Goal: Information Seeking & Learning: Learn about a topic

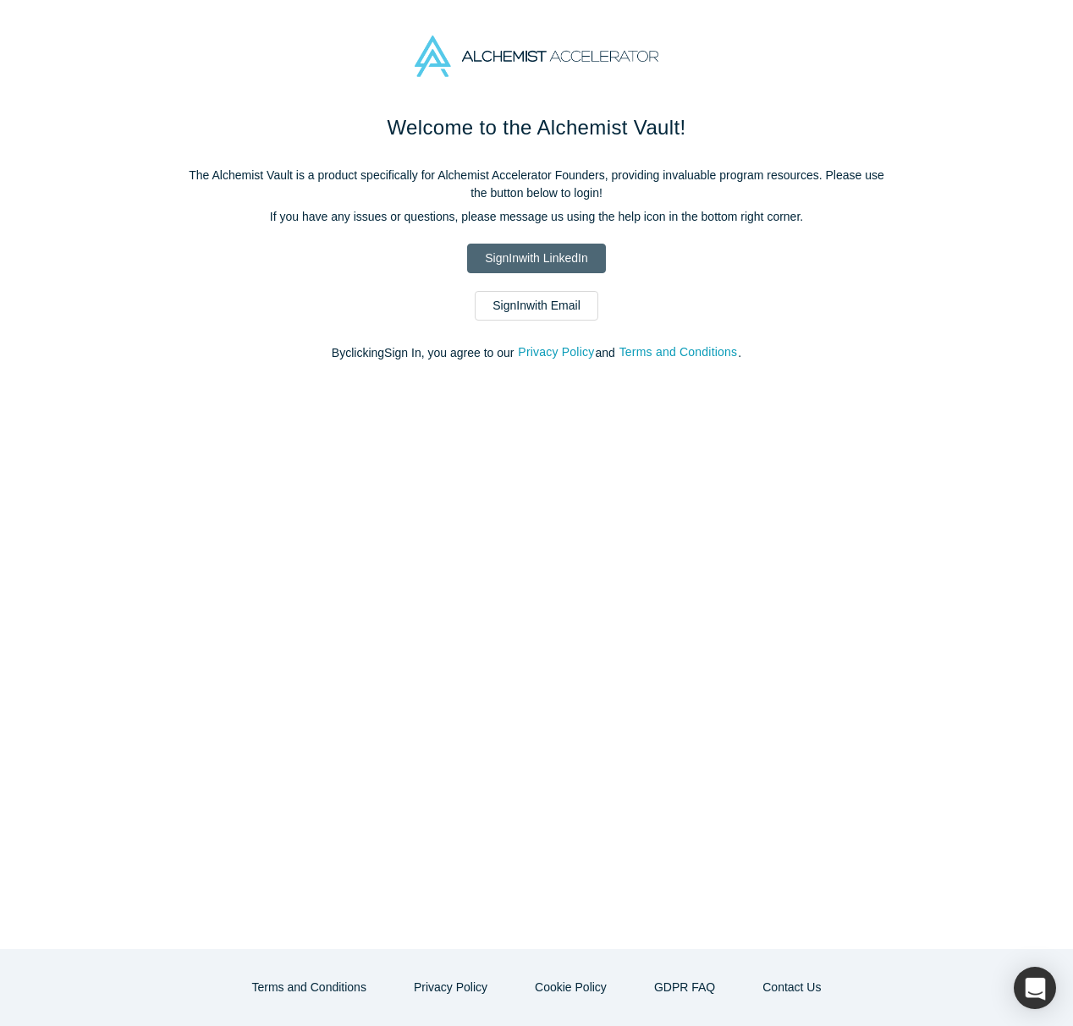
click at [496, 258] on link "Sign In with LinkedIn" at bounding box center [536, 259] width 138 height 30
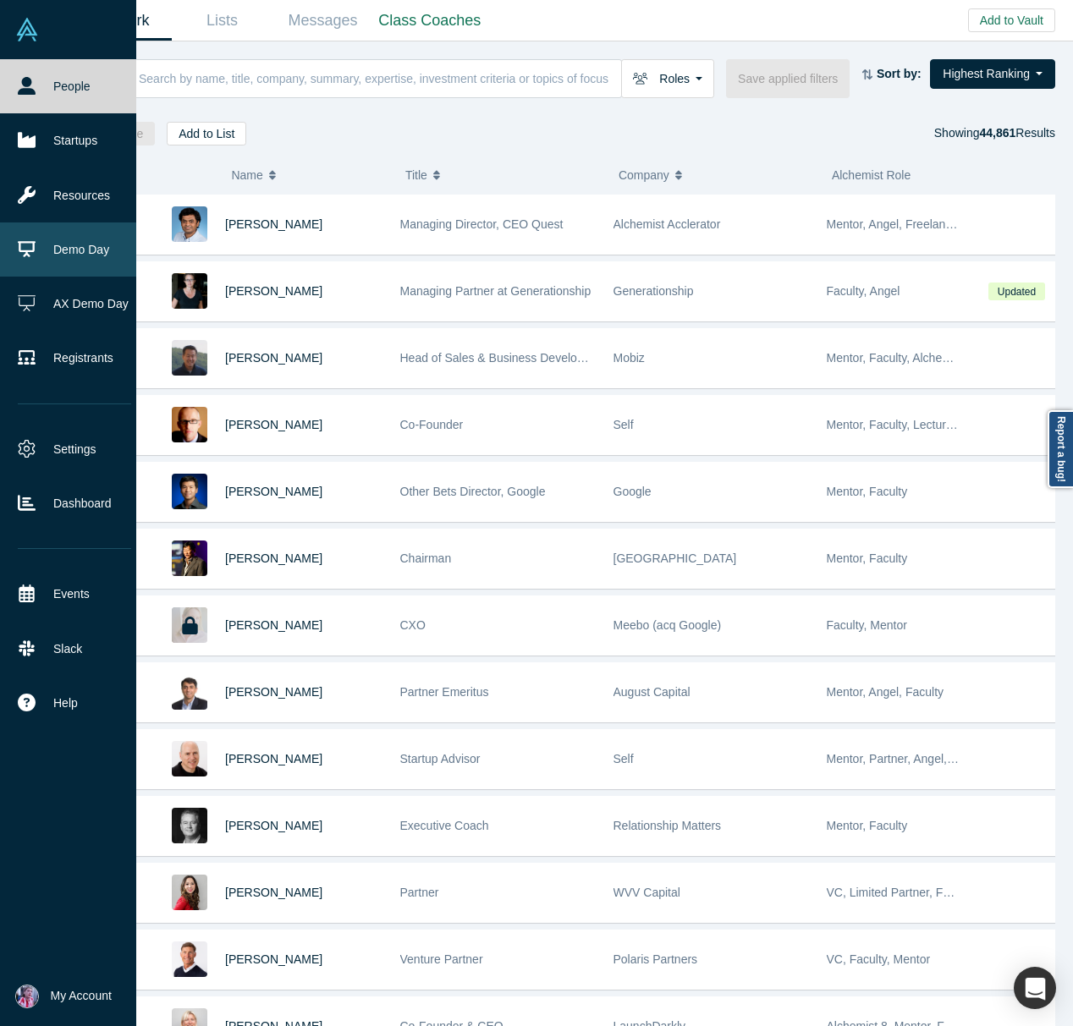
click at [99, 251] on link "Demo Day" at bounding box center [74, 249] width 149 height 54
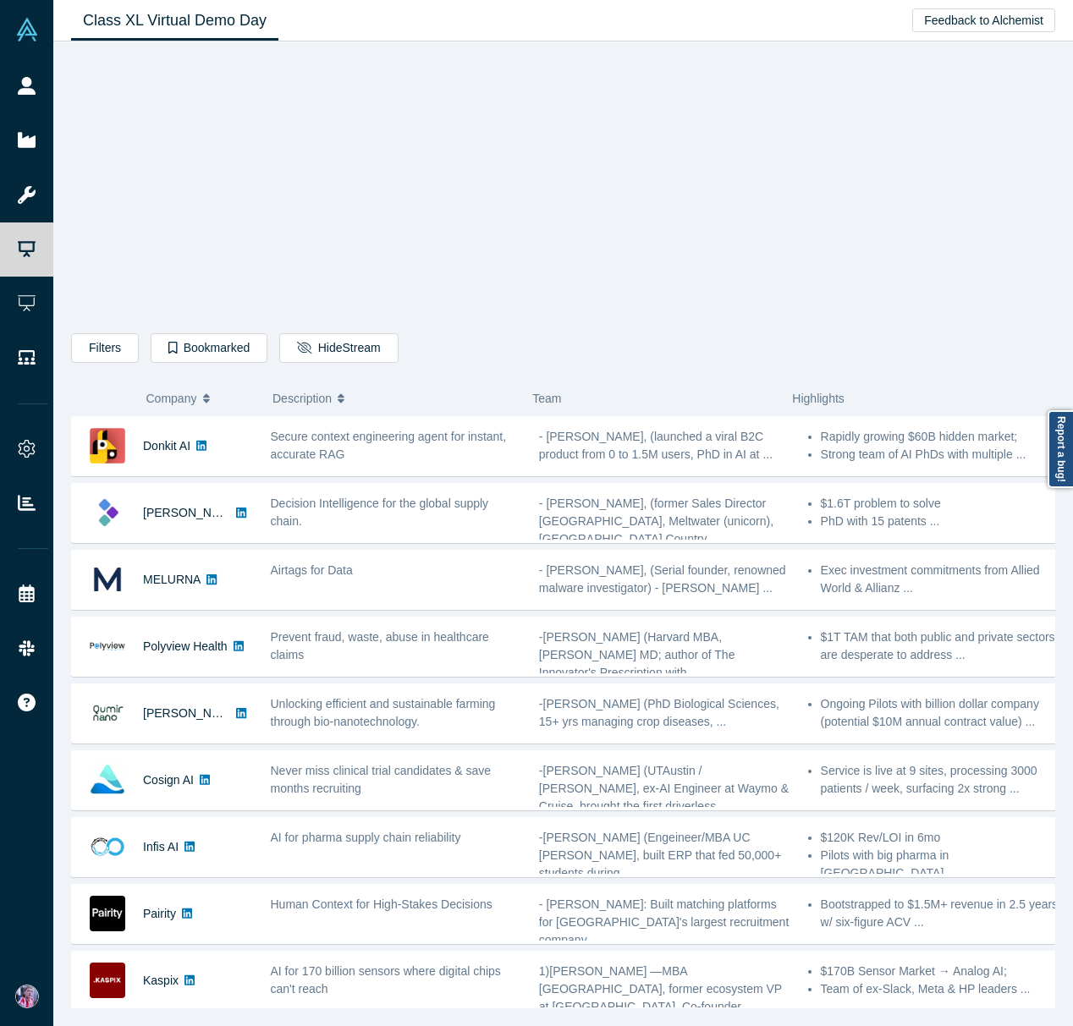
click at [208, 395] on icon "button" at bounding box center [206, 395] width 7 height 4
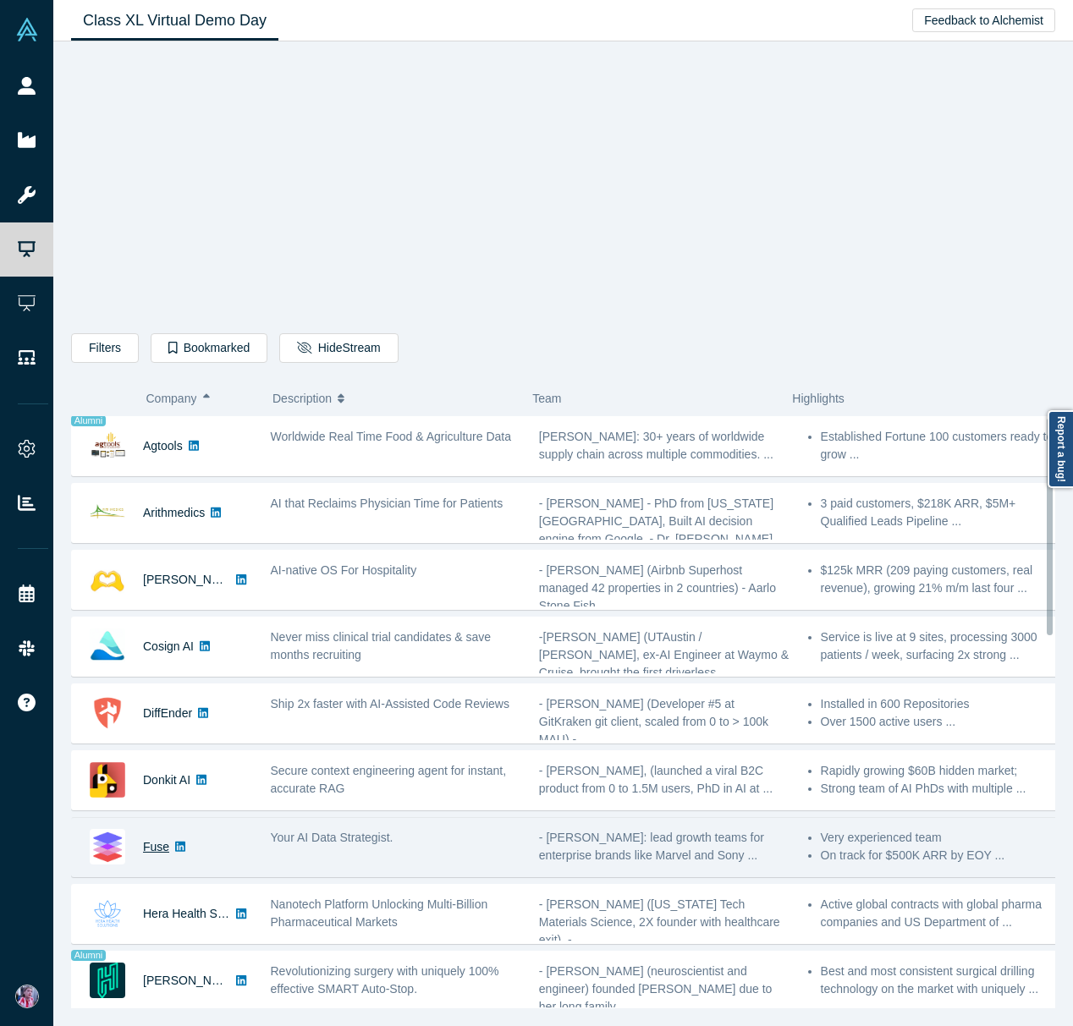
click at [161, 846] on link "Fuse" at bounding box center [156, 847] width 26 height 14
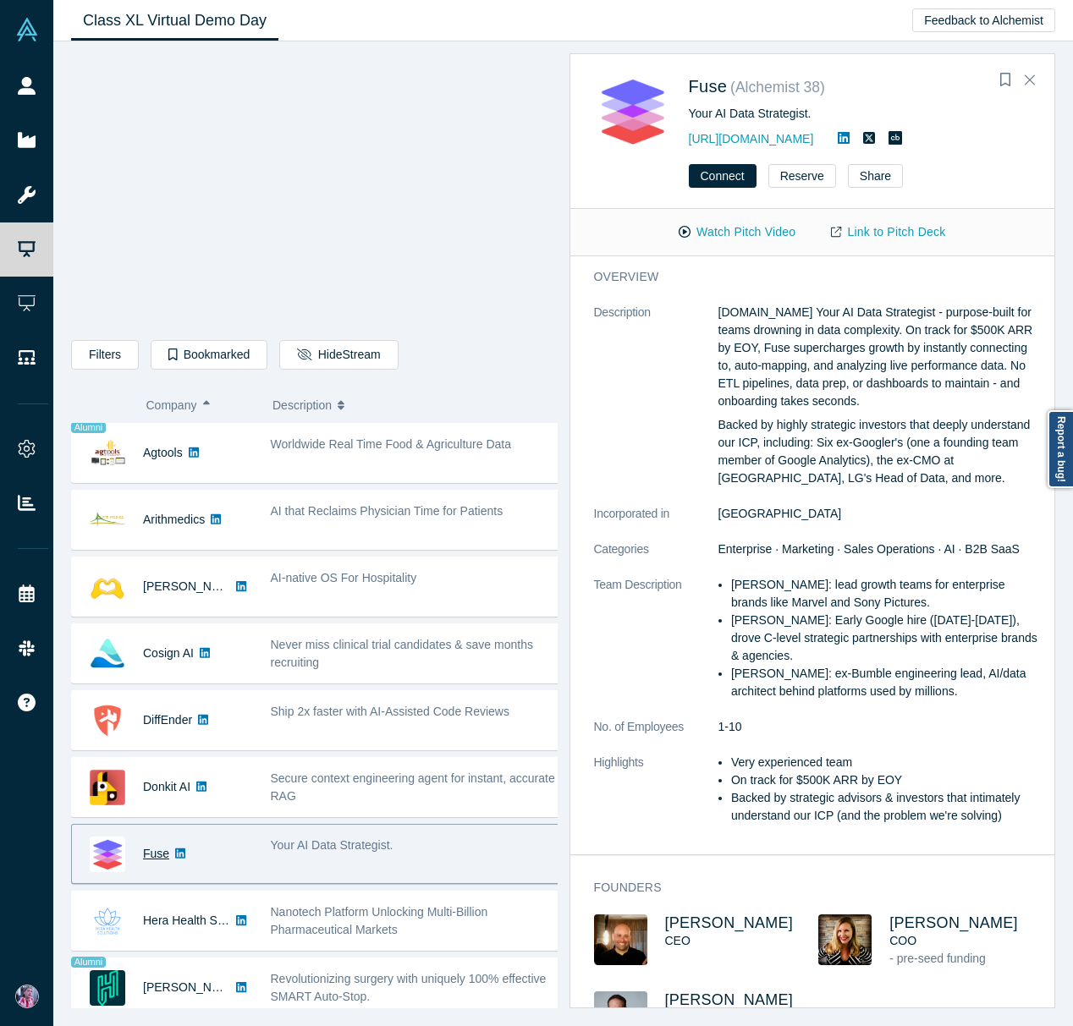
click at [151, 851] on link "Fuse" at bounding box center [156, 854] width 26 height 14
click at [316, 842] on span "Your AI Data Strategist." at bounding box center [332, 845] width 123 height 14
click at [719, 111] on div "Your AI Data Strategist." at bounding box center [860, 114] width 343 height 18
drag, startPoint x: 760, startPoint y: 140, endPoint x: 689, endPoint y: 145, distance: 72.1
click at [689, 145] on div "[URL][DOMAIN_NAME]" at bounding box center [860, 139] width 343 height 20
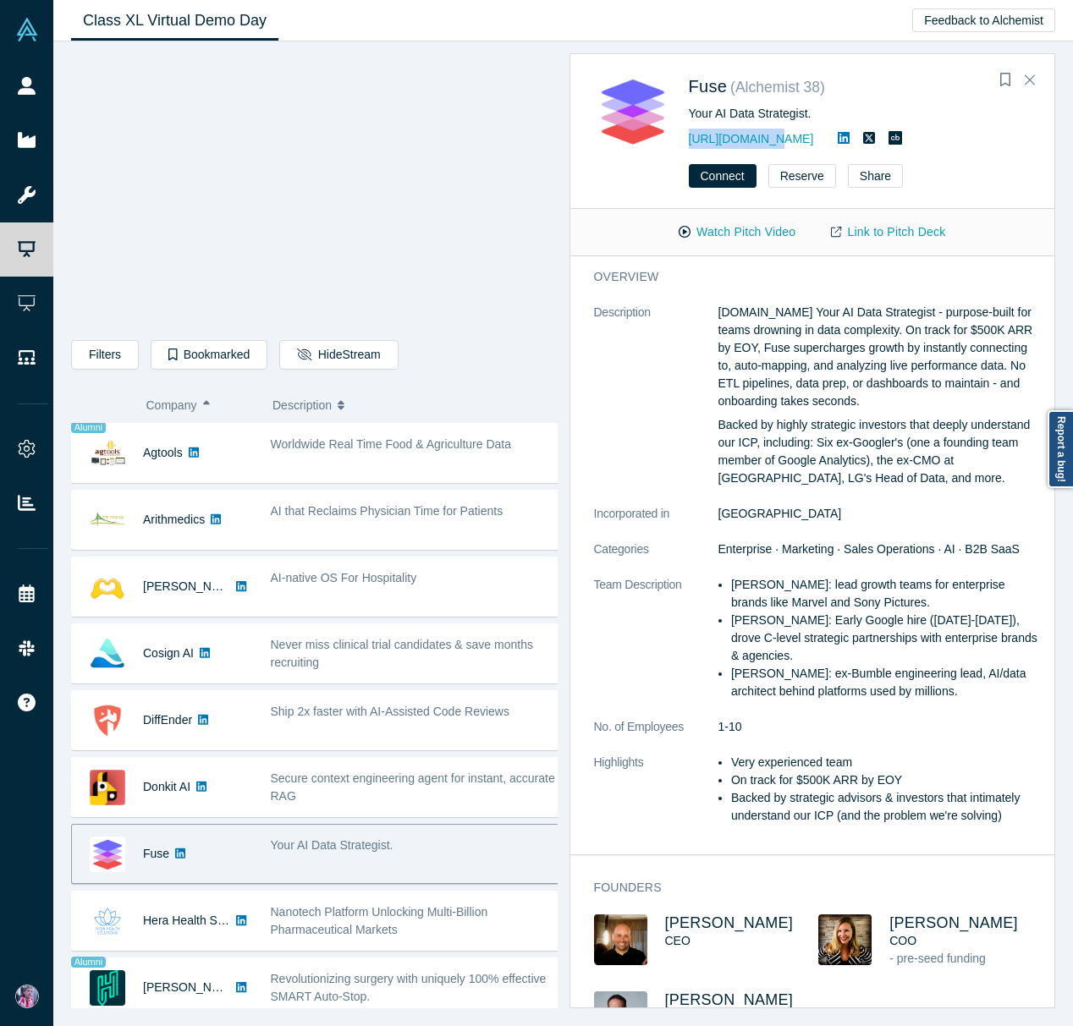
copy link "[URL][DOMAIN_NAME]"
click at [763, 112] on div "Your AI Data Strategist." at bounding box center [860, 114] width 343 height 18
copy div "Your AI Data Strategist."
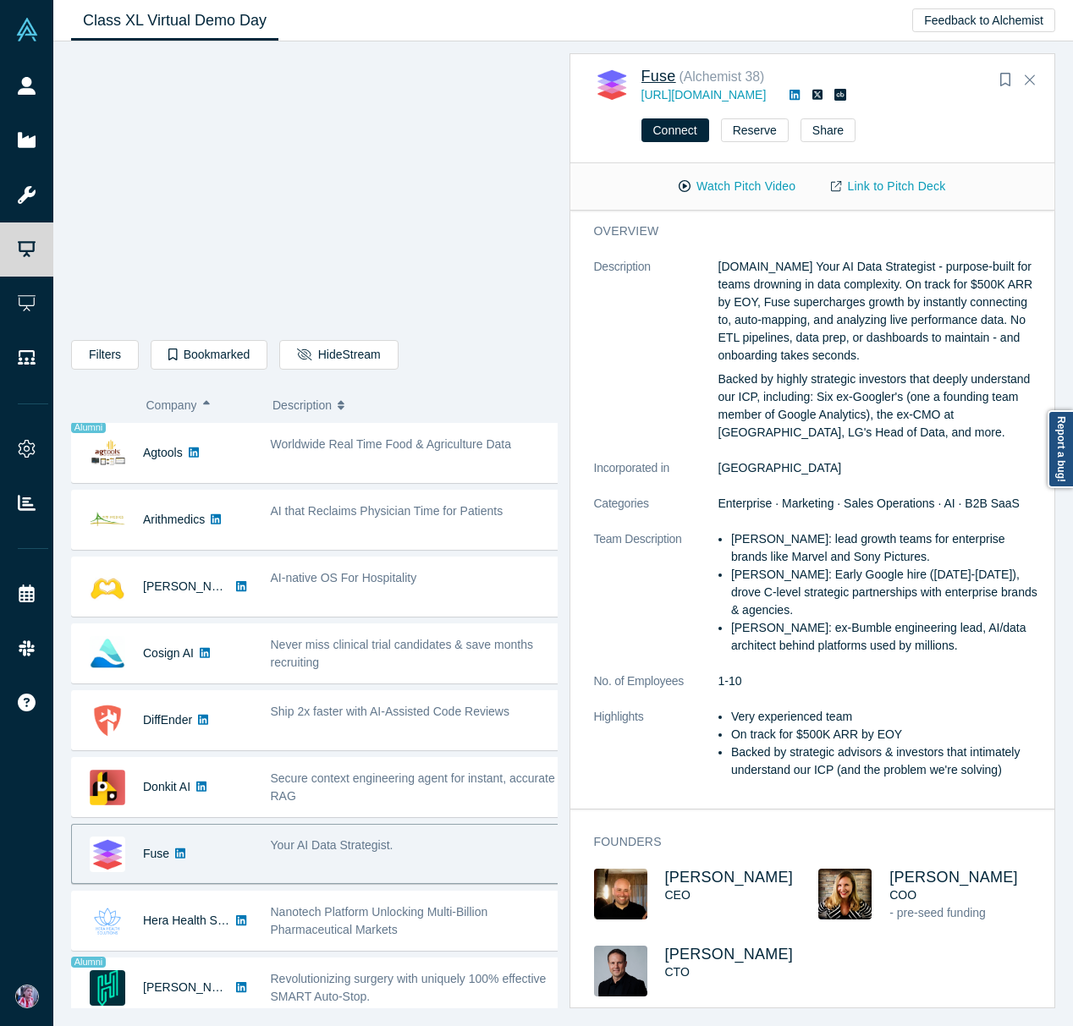
click at [653, 75] on span "Fuse" at bounding box center [658, 76] width 35 height 17
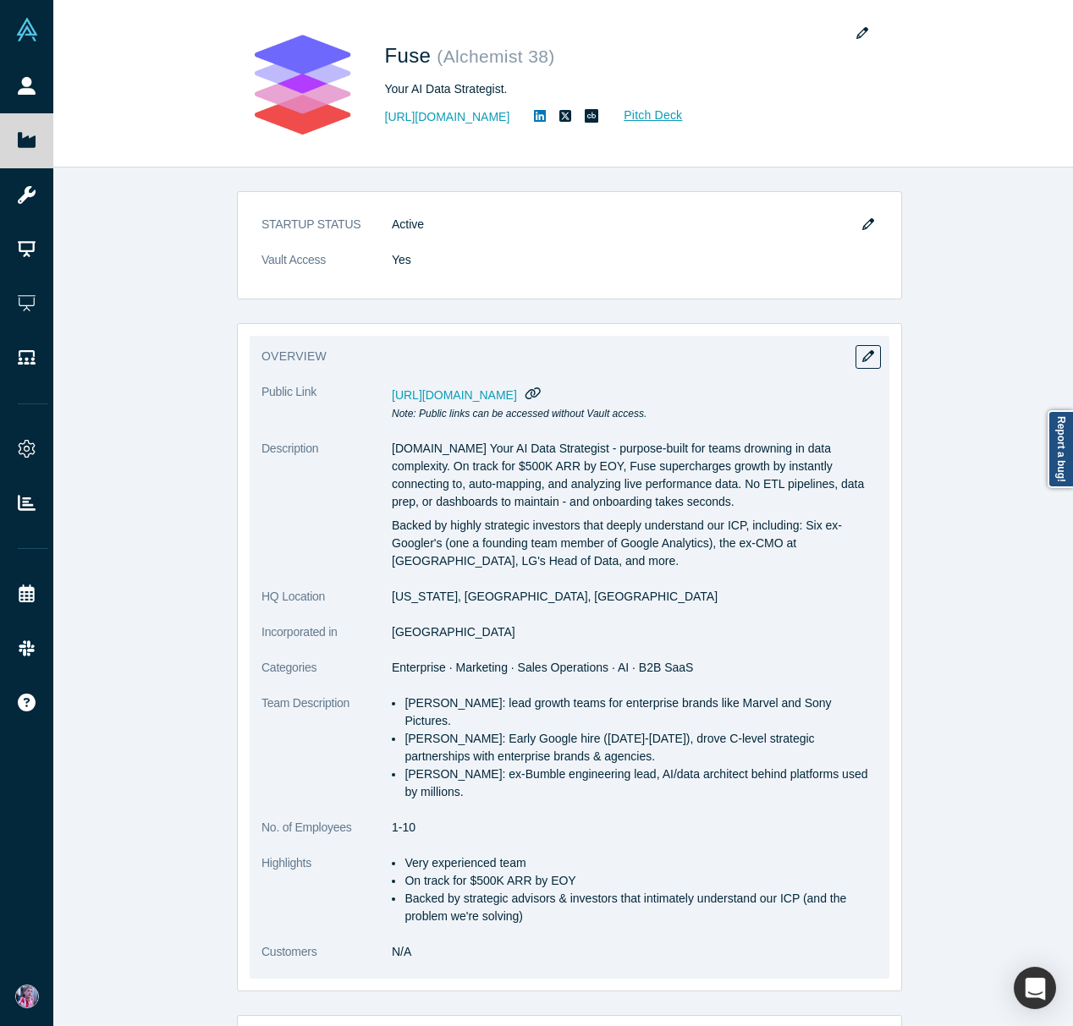
click at [541, 393] on icon "button" at bounding box center [532, 393] width 16 height 13
click at [461, 597] on dd "[US_STATE], [GEOGRAPHIC_DATA], [GEOGRAPHIC_DATA]" at bounding box center [635, 597] width 486 height 18
drag, startPoint x: 458, startPoint y: 595, endPoint x: 436, endPoint y: 594, distance: 21.2
click at [442, 595] on dd "[US_STATE], [GEOGRAPHIC_DATA], [GEOGRAPHIC_DATA]" at bounding box center [635, 597] width 486 height 18
click at [379, 595] on dt "HQ Location" at bounding box center [326, 606] width 130 height 36
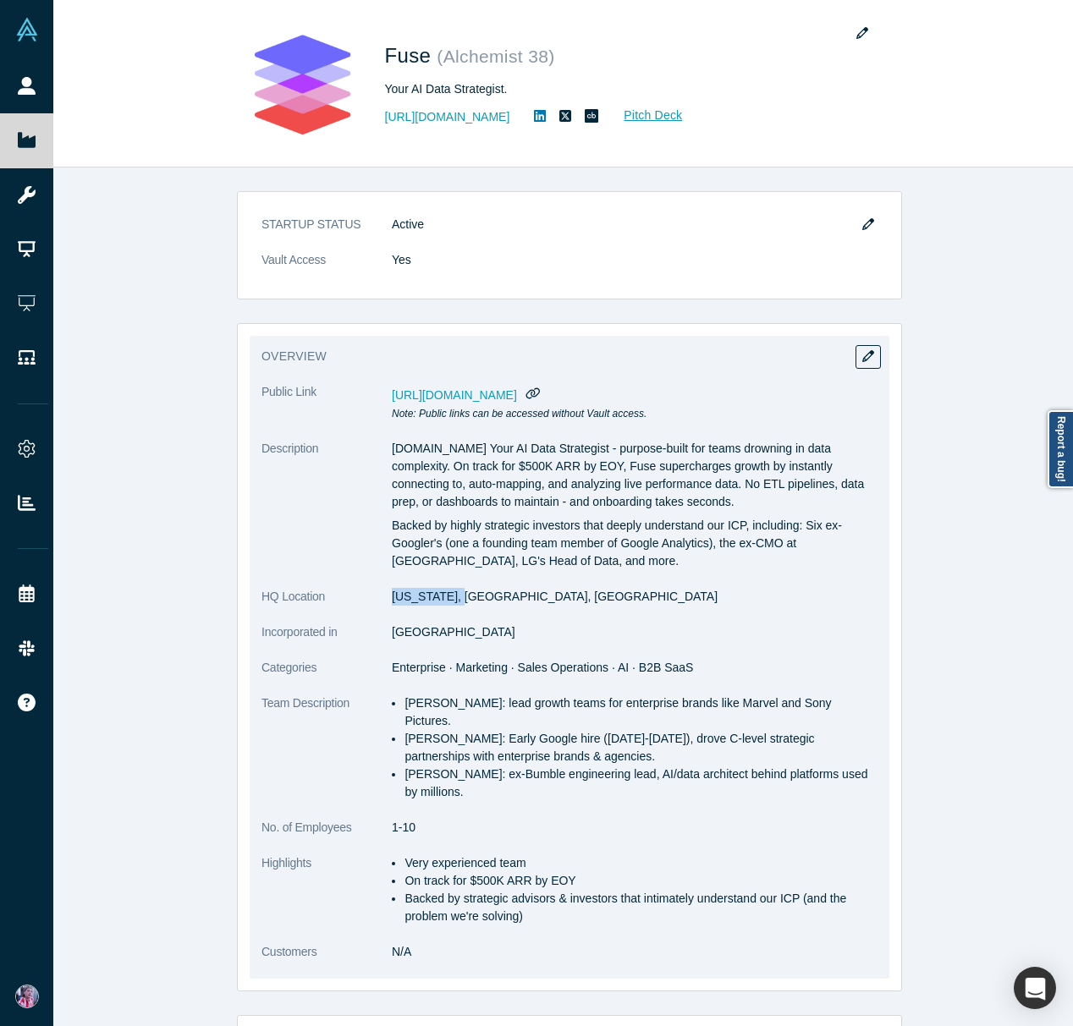
drag, startPoint x: 380, startPoint y: 595, endPoint x: 457, endPoint y: 599, distance: 77.1
click at [457, 599] on dl "Public Link [URL][DOMAIN_NAME] Note: Public links can be accessed without Vault…" at bounding box center [569, 681] width 616 height 596
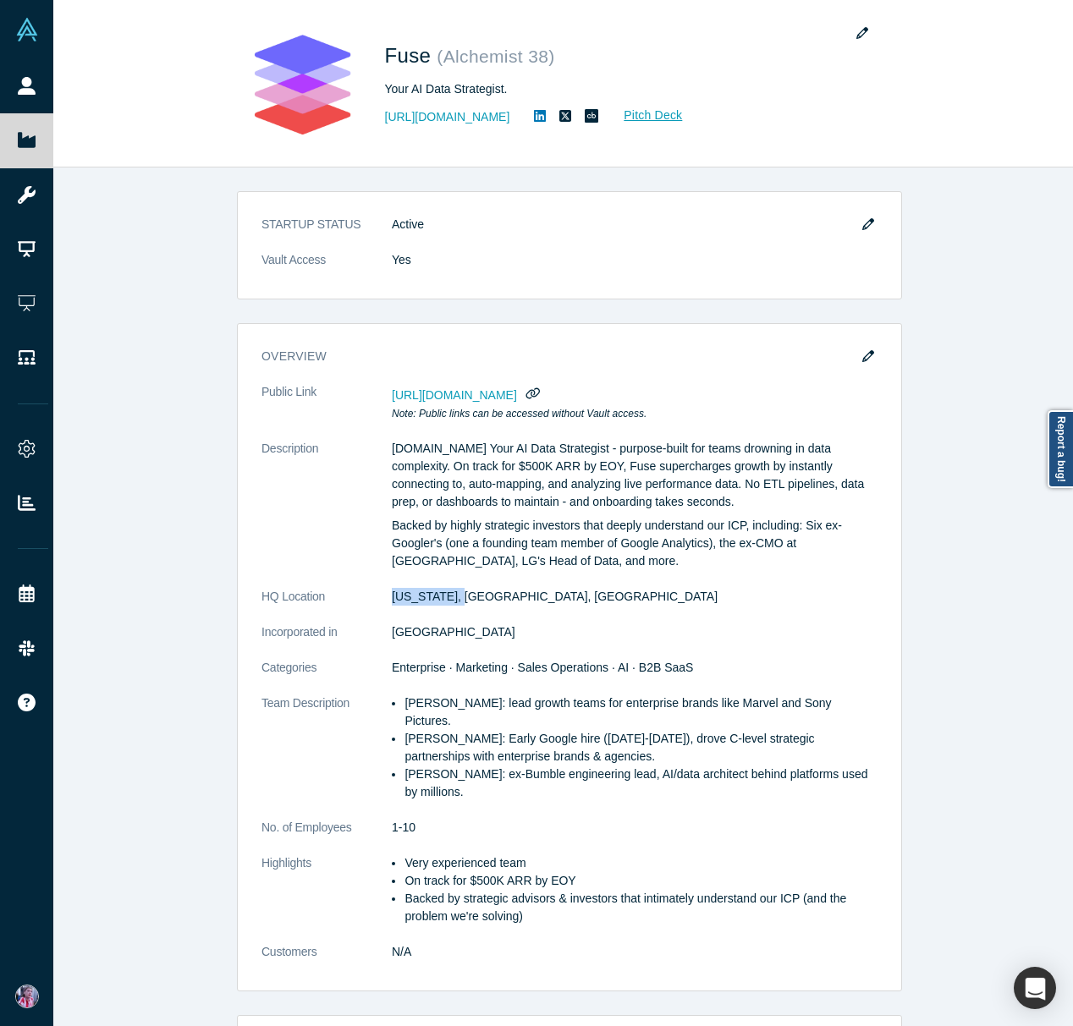
copy dl "[US_STATE], [GEOGRAPHIC_DATA]"
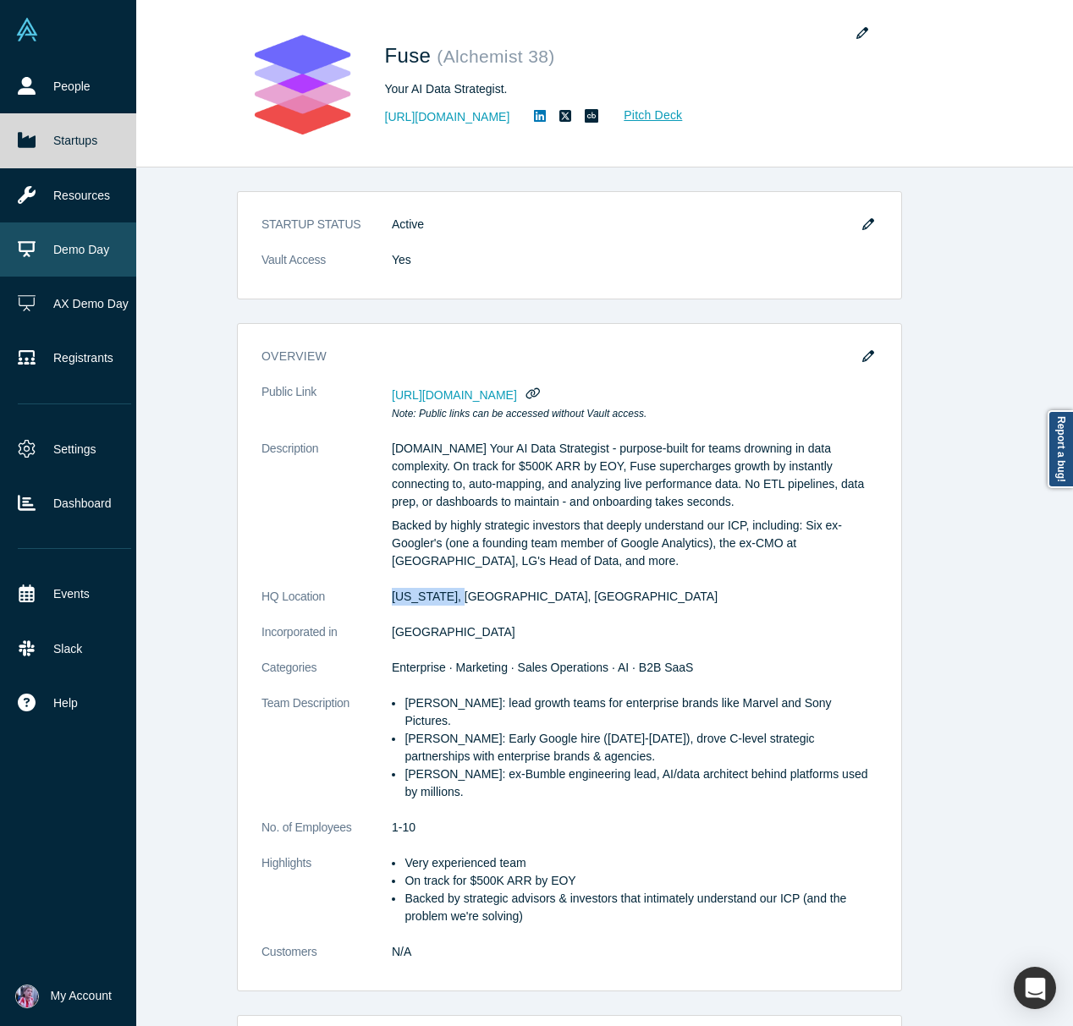
click at [58, 250] on link "Demo Day" at bounding box center [74, 249] width 149 height 54
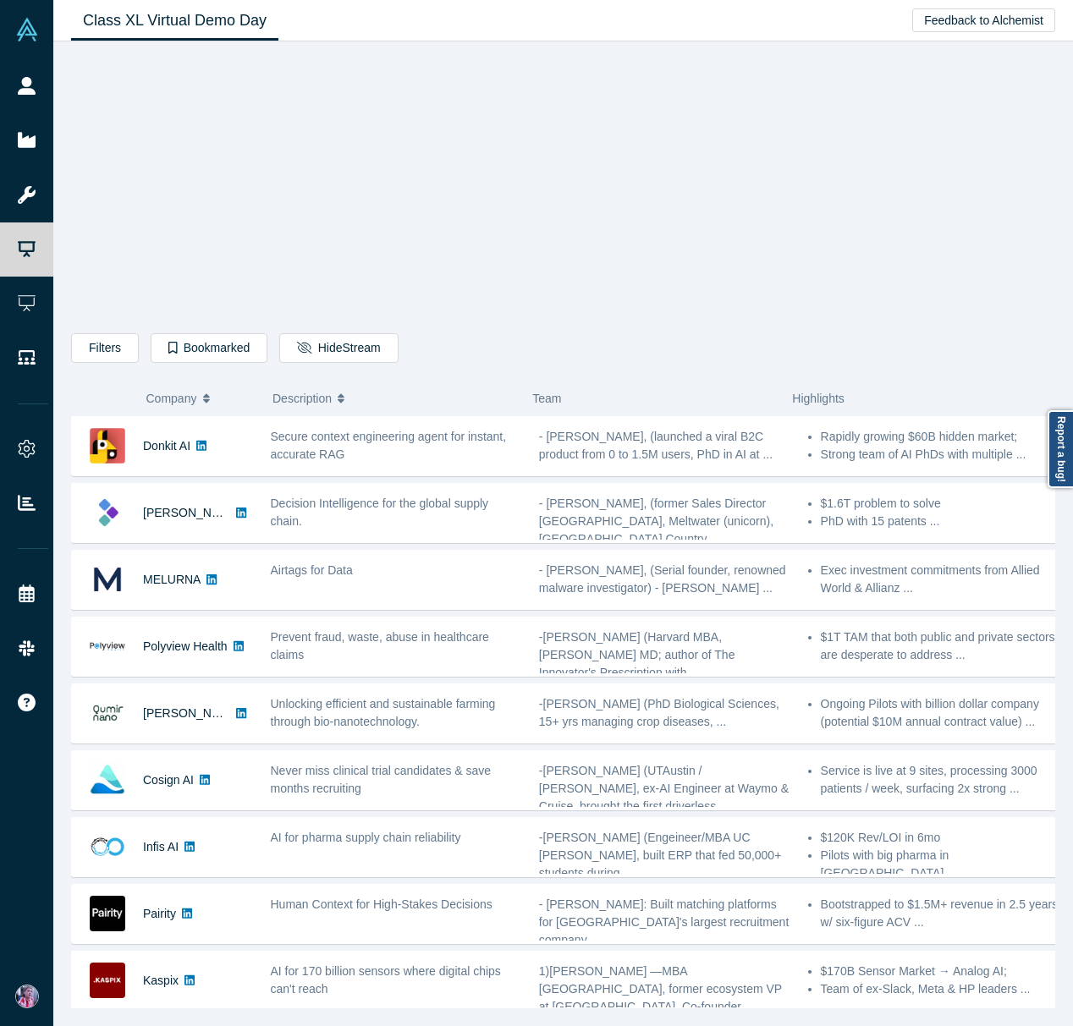
click at [209, 395] on icon "button" at bounding box center [206, 395] width 7 height 4
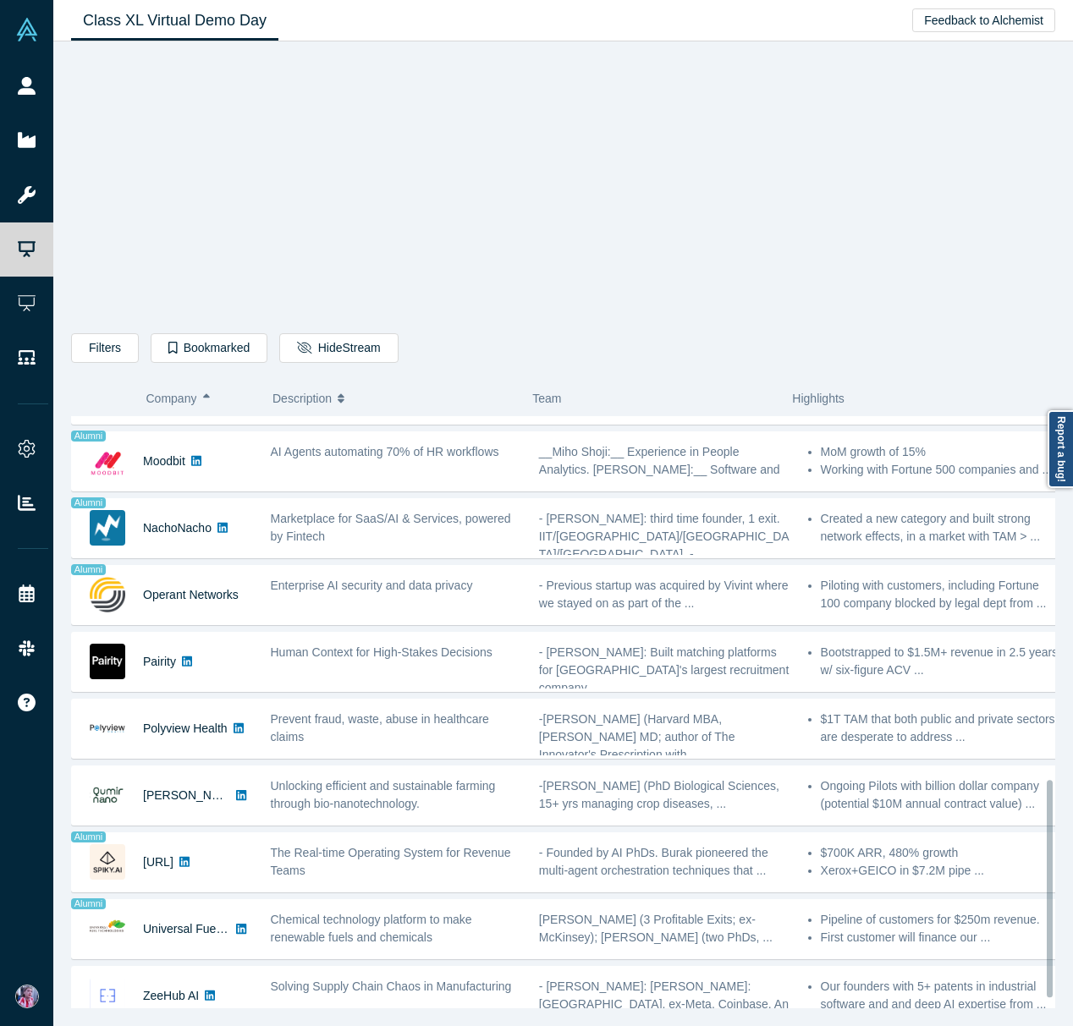
scroll to position [1012, 0]
